Goal: Find specific page/section: Find specific page/section

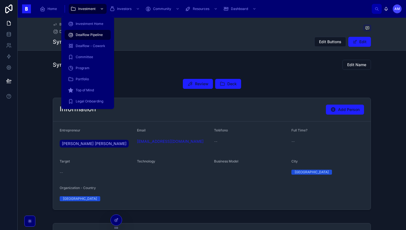
click at [89, 11] on span "Investment" at bounding box center [86, 9] width 17 height 4
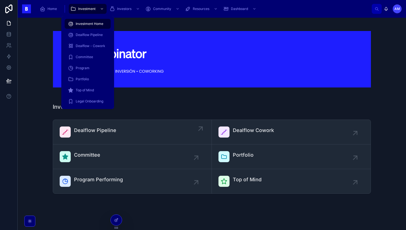
click at [96, 122] on link "Dealflow Pipeline" at bounding box center [132, 132] width 159 height 25
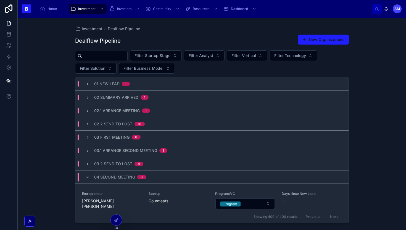
click at [112, 54] on input "text" at bounding box center [104, 56] width 45 height 8
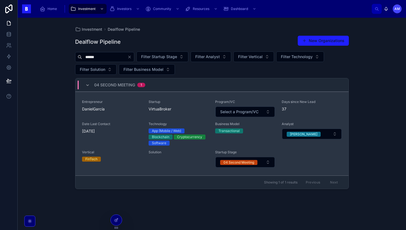
type input "******"
click at [166, 114] on div "Startup VirtuaBroker" at bounding box center [179, 108] width 60 height 18
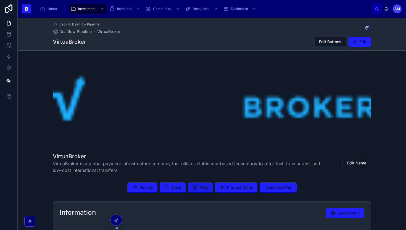
click at [197, 184] on icon at bounding box center [195, 187] width 6 height 6
click at [150, 185] on span "Review" at bounding box center [147, 187] width 14 height 6
click at [147, 186] on span "Review" at bounding box center [147, 187] width 14 height 6
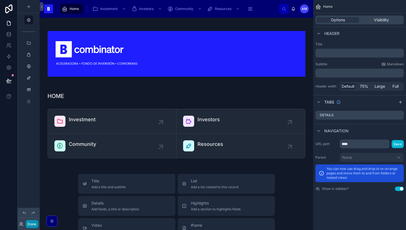
click at [30, 226] on button "Done" at bounding box center [32, 224] width 12 height 8
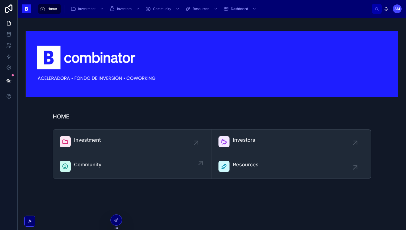
click at [76, 156] on link "Community" at bounding box center [132, 166] width 159 height 24
click at [93, 143] on span "Investment" at bounding box center [87, 140] width 27 height 8
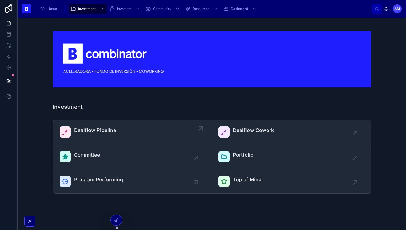
click at [111, 137] on link "Dealflow Pipeline" at bounding box center [132, 132] width 159 height 25
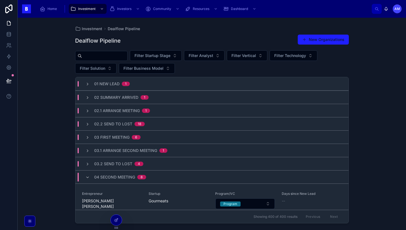
click at [161, 89] on div "01 New Lead 1 02 Summary Arrived 1 02.1 Arrange Meeting 1 02.2 Send To Lost 18 …" at bounding box center [211, 150] width 273 height 146
click at [119, 55] on input "text" at bounding box center [104, 56] width 45 height 8
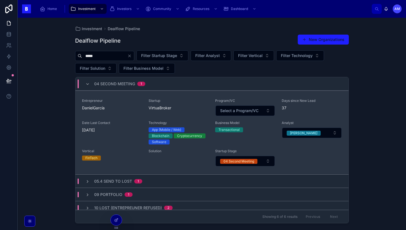
type input "*****"
click at [127, 102] on span "Entrepreneur" at bounding box center [112, 100] width 60 height 4
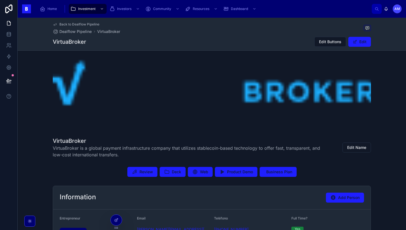
scroll to position [17, 0]
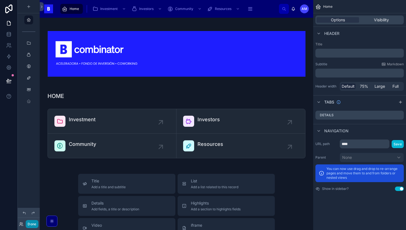
click at [34, 221] on button "Done" at bounding box center [32, 224] width 12 height 8
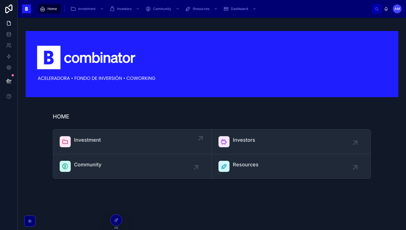
click at [113, 137] on div "Investment" at bounding box center [132, 141] width 145 height 11
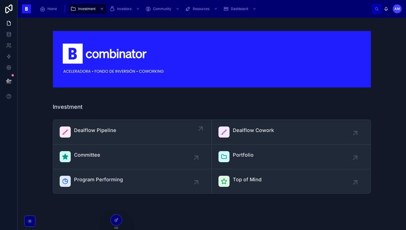
click at [99, 124] on link "Dealflow Pipeline" at bounding box center [132, 132] width 159 height 25
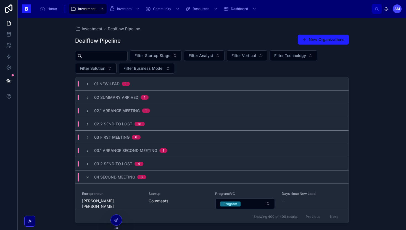
click at [106, 174] on span "04 Second Meeting" at bounding box center [114, 177] width 41 height 6
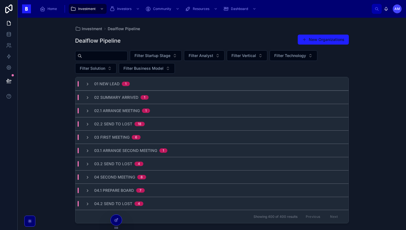
click at [133, 100] on div "02 Summary Arrived 1" at bounding box center [211, 96] width 273 height 13
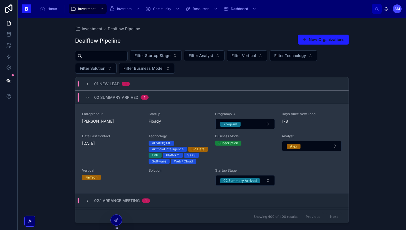
scroll to position [61, 0]
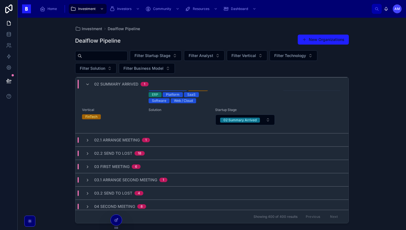
click at [130, 87] on div "02 Summary Arrived 1" at bounding box center [121, 84] width 54 height 9
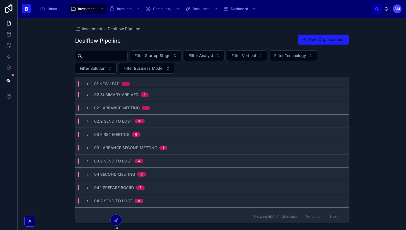
scroll to position [0, 0]
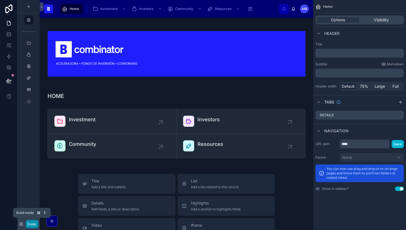
click at [31, 224] on button "Done" at bounding box center [32, 224] width 12 height 8
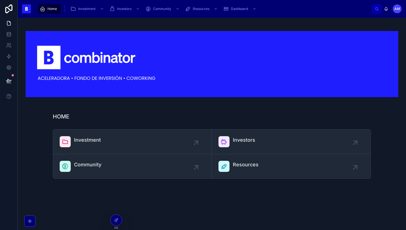
click at [179, 92] on img at bounding box center [211, 64] width 373 height 66
click at [148, 143] on div "Investment" at bounding box center [132, 141] width 145 height 11
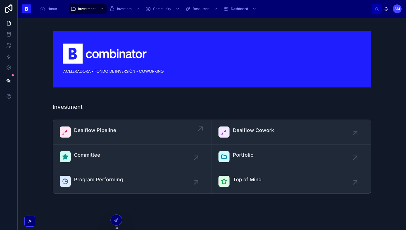
click at [138, 127] on div "Dealflow Pipeline" at bounding box center [132, 131] width 145 height 11
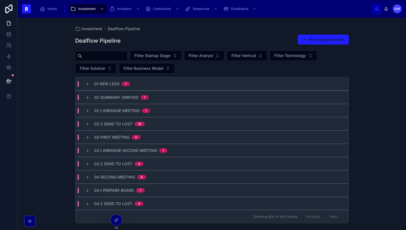
click at [119, 59] on input "text" at bounding box center [104, 56] width 45 height 8
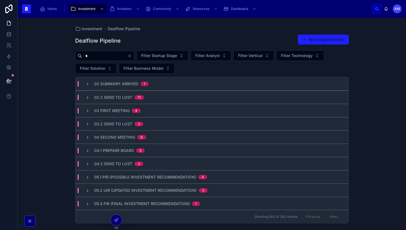
type input "*"
click at [132, 56] on icon "Clear" at bounding box center [129, 56] width 4 height 4
click at [199, 55] on span "Filter Analyst" at bounding box center [201, 56] width 25 height 6
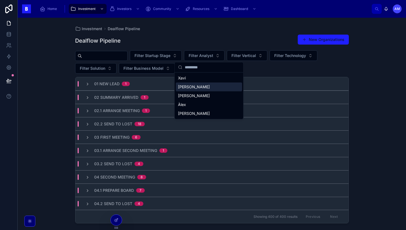
click at [201, 86] on div "[PERSON_NAME]" at bounding box center [209, 86] width 66 height 9
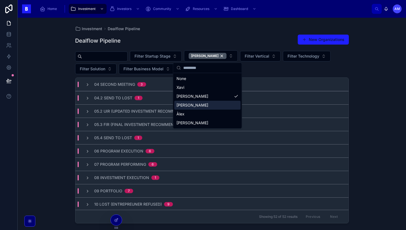
click at [50, 109] on div "Investment Dealflow Pipeline Dealflow Pipeline New Organizations Filter Startup…" at bounding box center [212, 124] width 389 height 212
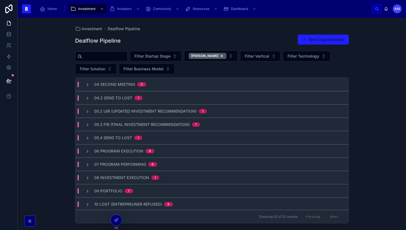
click at [121, 111] on span "05.2 UIR (Updated Investment Recommendation)" at bounding box center [145, 111] width 103 height 6
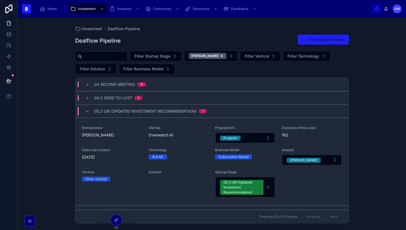
click at [140, 102] on div "04.2 Send to Lost 1" at bounding box center [211, 97] width 273 height 13
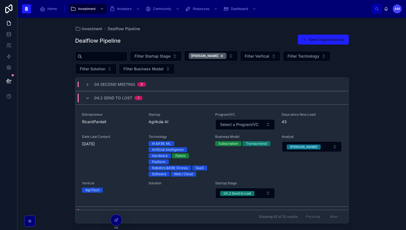
click at [132, 101] on div "04.2 Send to Lost 1" at bounding box center [118, 97] width 48 height 9
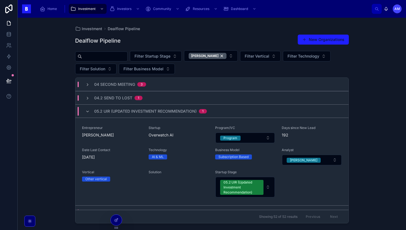
click at [128, 112] on span "05.2 UIR (Updated Investment Recommendation)" at bounding box center [145, 111] width 103 height 6
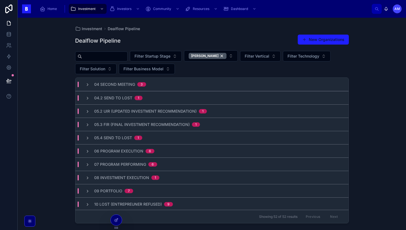
click at [129, 122] on span "05.3 FIR (Final Investment Recommendation)" at bounding box center [142, 125] width 96 height 6
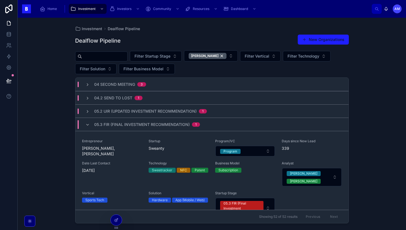
click at [130, 124] on span "05.3 FIR (Final Investment Recommendation)" at bounding box center [142, 125] width 96 height 6
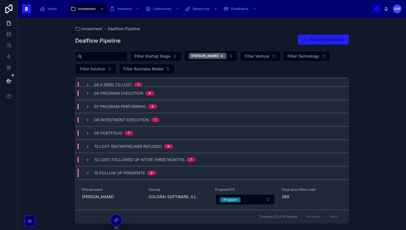
scroll to position [7, 0]
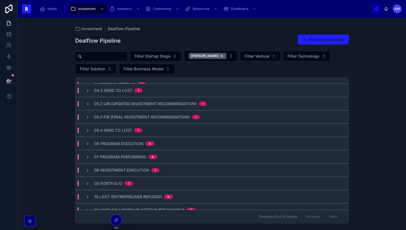
click at [116, 128] on span "05.4 Send to Lost" at bounding box center [113, 130] width 38 height 6
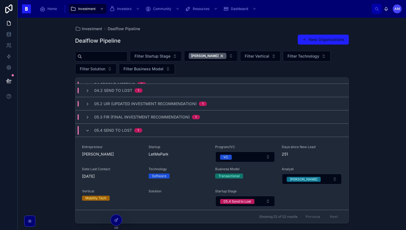
click at [116, 128] on span "05.4 Send to Lost" at bounding box center [113, 130] width 38 height 6
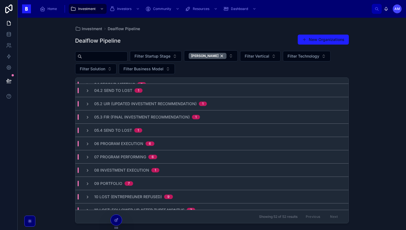
click at [139, 151] on div "07 Program Performing 6" at bounding box center [211, 156] width 273 height 13
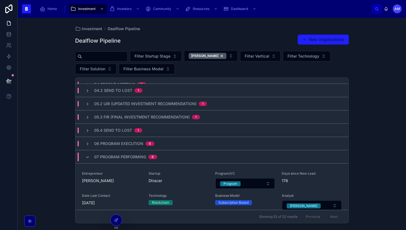
click at [139, 153] on div "07 Program Performing 6" at bounding box center [125, 156] width 63 height 9
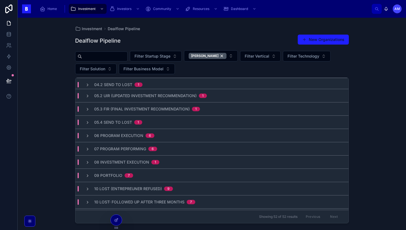
scroll to position [20, 0]
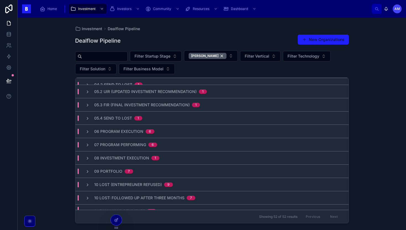
click at [140, 160] on span "08 Investment Execution" at bounding box center [121, 158] width 55 height 6
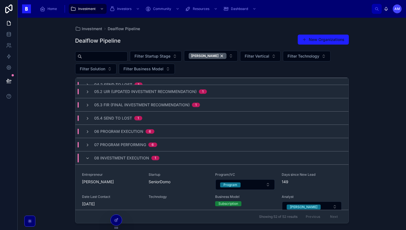
click at [140, 160] on span "08 Investment Execution" at bounding box center [121, 158] width 55 height 6
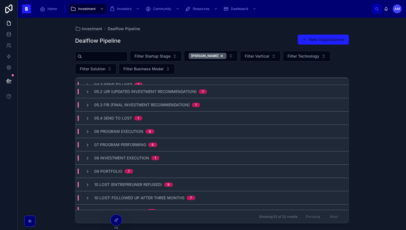
scroll to position [68, 0]
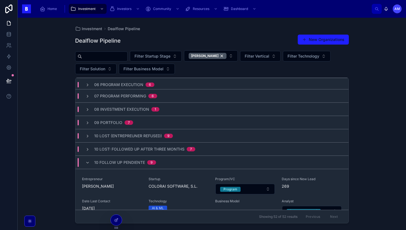
click at [113, 131] on div "10 Lost (Entrepreuner Refused) 9" at bounding box center [211, 135] width 273 height 13
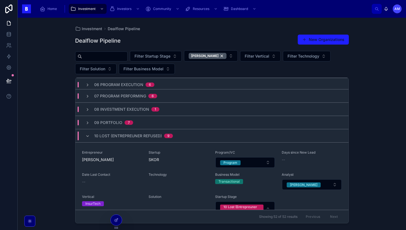
click at [113, 127] on div "09 Portfolio 7" at bounding box center [211, 122] width 273 height 13
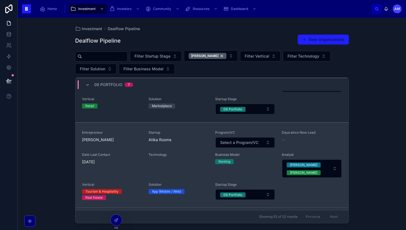
scroll to position [480, 0]
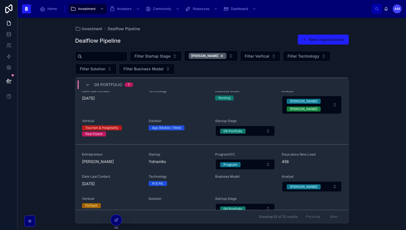
click at [118, 87] on span "09 Portfolio" at bounding box center [108, 85] width 28 height 6
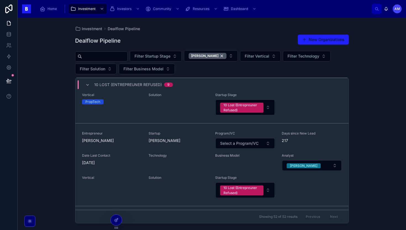
click at [131, 84] on span "10 Lost (Entrepreuner Refused)" at bounding box center [128, 85] width 68 height 6
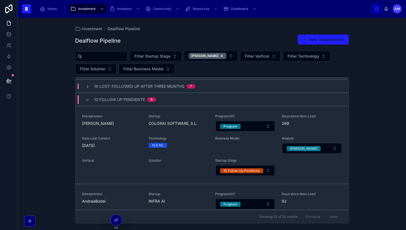
click at [144, 103] on div "10 Follow Up Pendiente 9" at bounding box center [125, 99] width 62 height 9
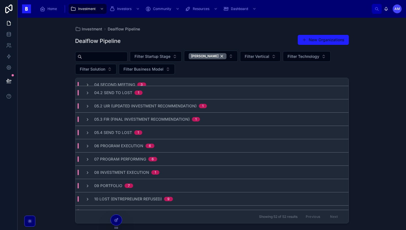
scroll to position [0, 0]
